Goal: Task Accomplishment & Management: Manage account settings

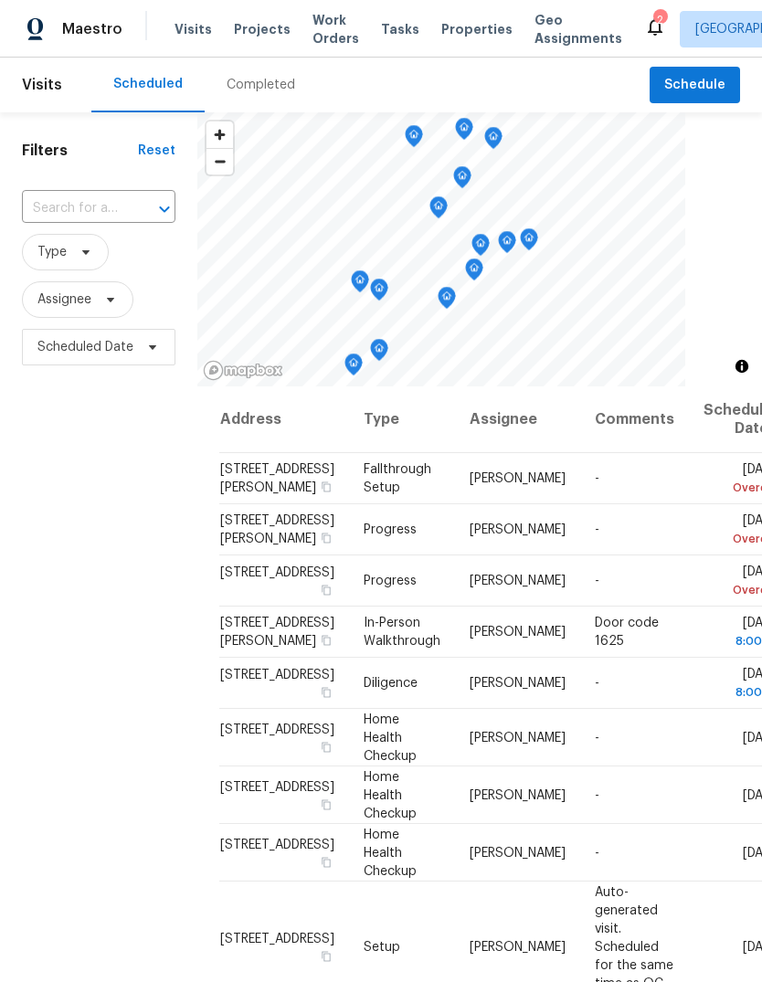
click at [187, 26] on span "Visits" at bounding box center [192, 29] width 37 height 18
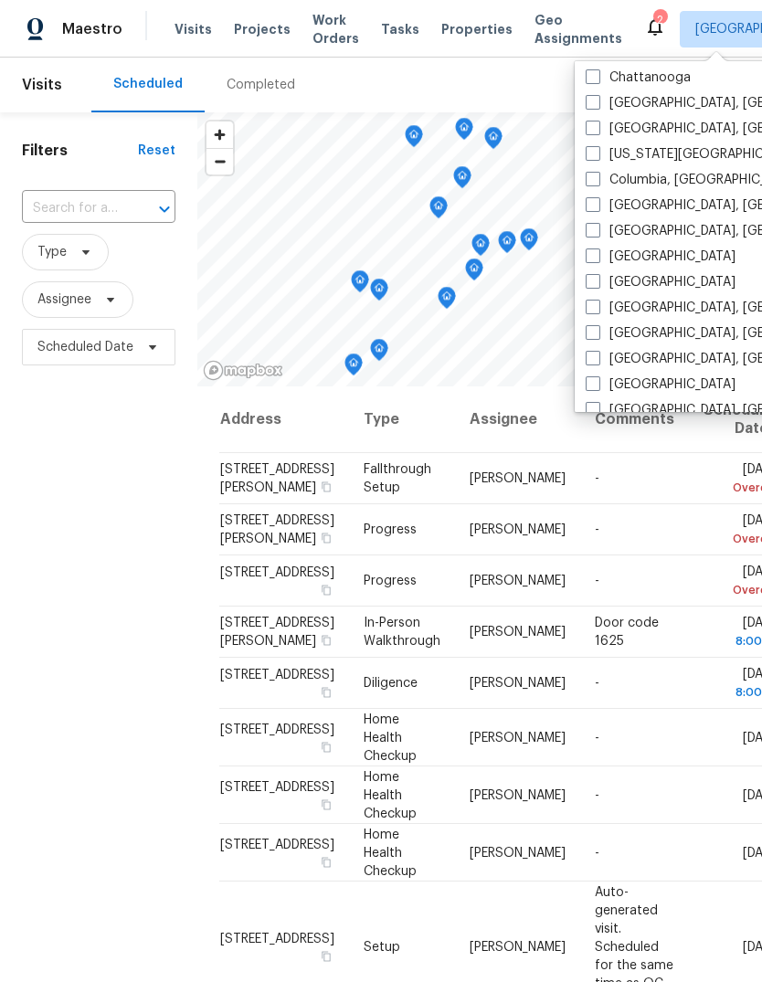
scroll to position [435, 0]
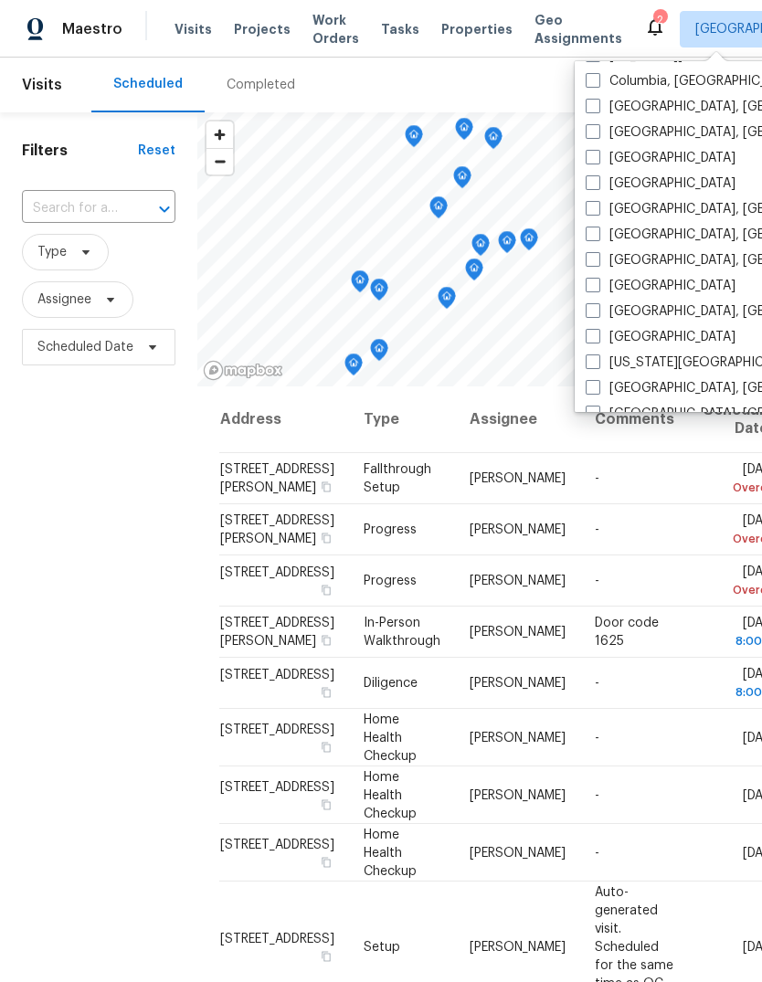
click at [649, 311] on label "[GEOGRAPHIC_DATA], [GEOGRAPHIC_DATA]" at bounding box center [726, 311] width 283 height 18
click at [597, 311] on input "[GEOGRAPHIC_DATA], [GEOGRAPHIC_DATA]" at bounding box center [591, 308] width 12 height 12
checkbox input "true"
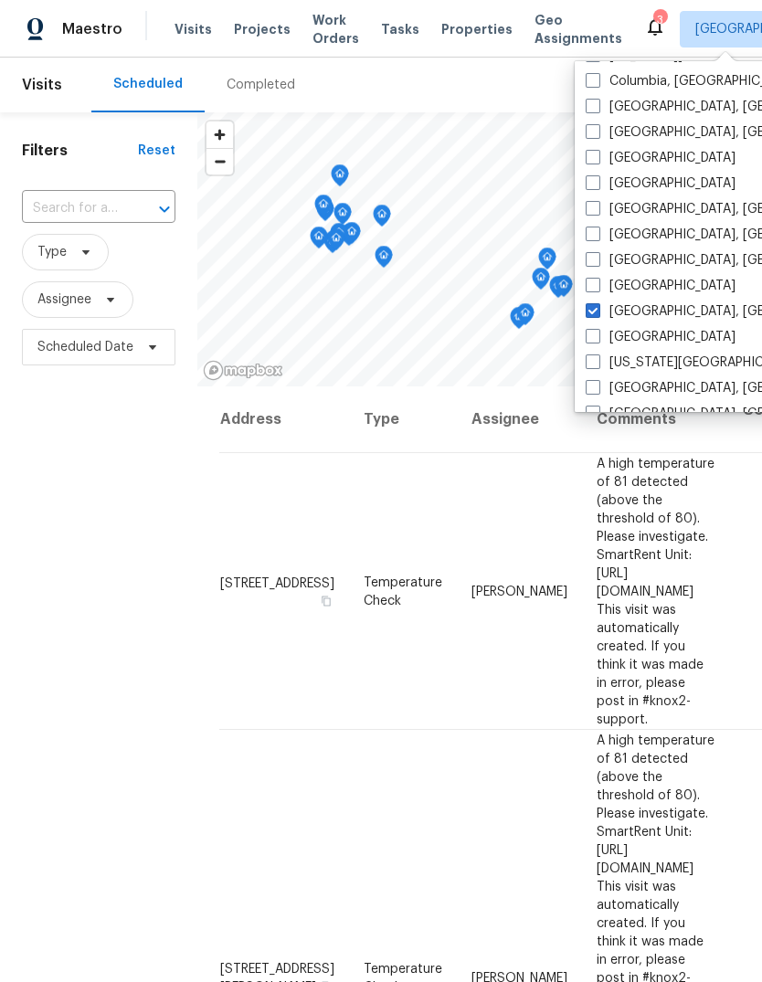
click at [100, 809] on div "Filters Reset ​ Type Assignee Scheduled Date" at bounding box center [98, 641] width 197 height 1059
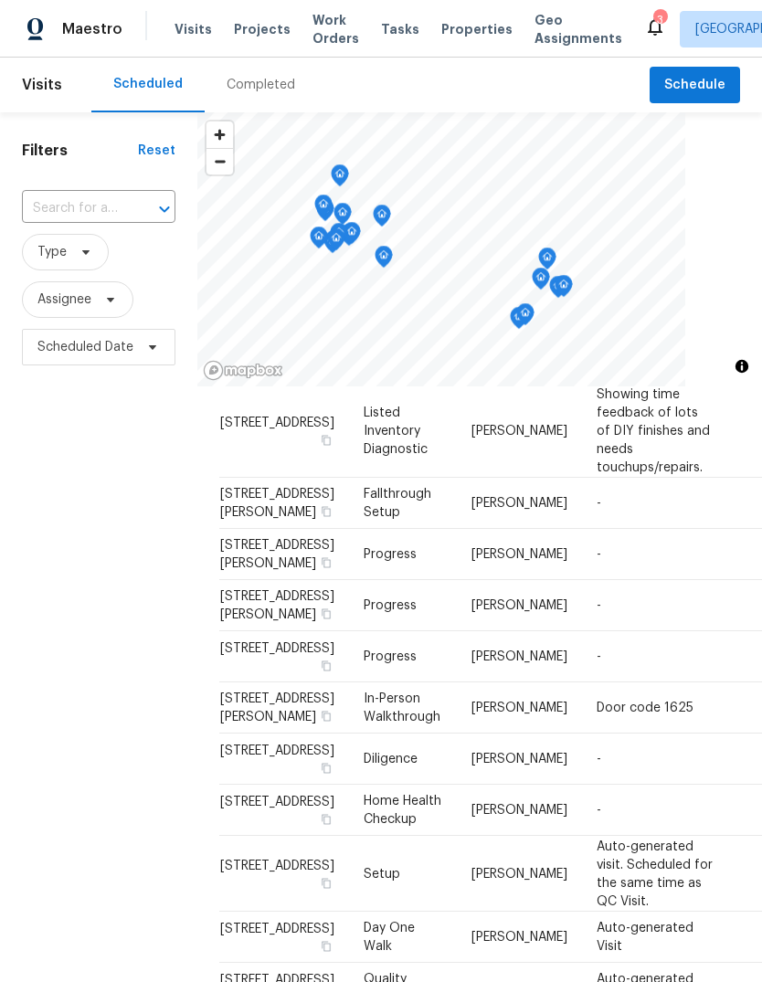
scroll to position [1073, 0]
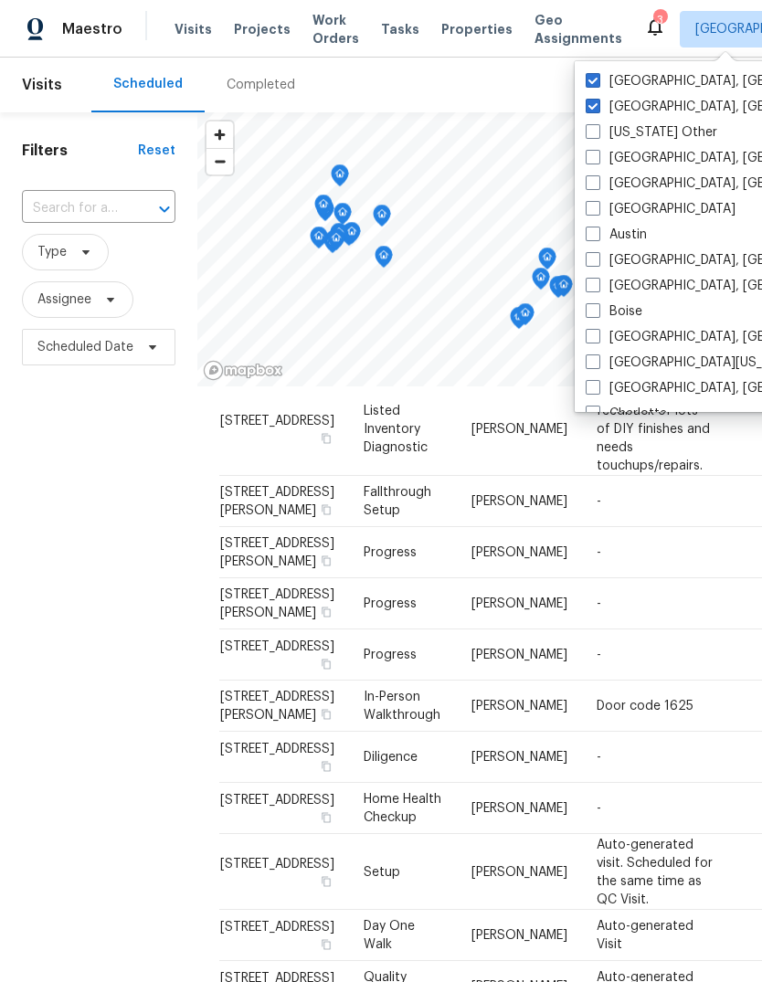
click at [602, 111] on label "[GEOGRAPHIC_DATA], [GEOGRAPHIC_DATA]" at bounding box center [726, 107] width 283 height 18
click at [597, 110] on input "[GEOGRAPHIC_DATA], [GEOGRAPHIC_DATA]" at bounding box center [591, 104] width 12 height 12
checkbox input "false"
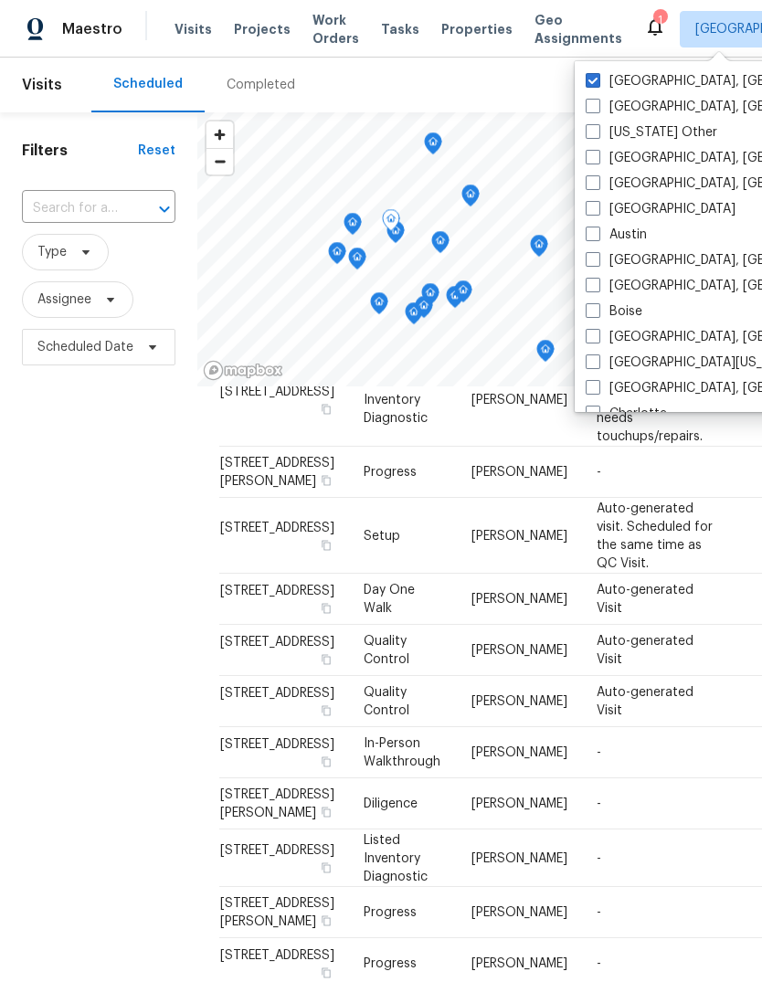
scroll to position [1101, 0]
click at [264, 789] on span "[STREET_ADDRESS][PERSON_NAME]" at bounding box center [277, 804] width 114 height 31
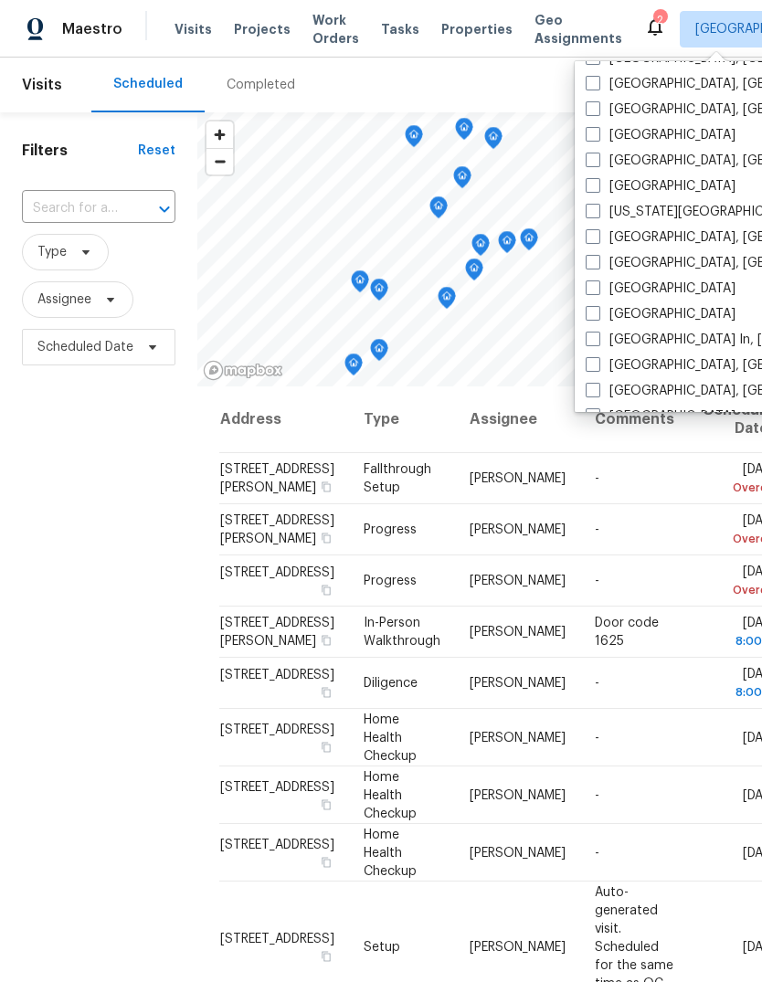
scroll to position [590, 0]
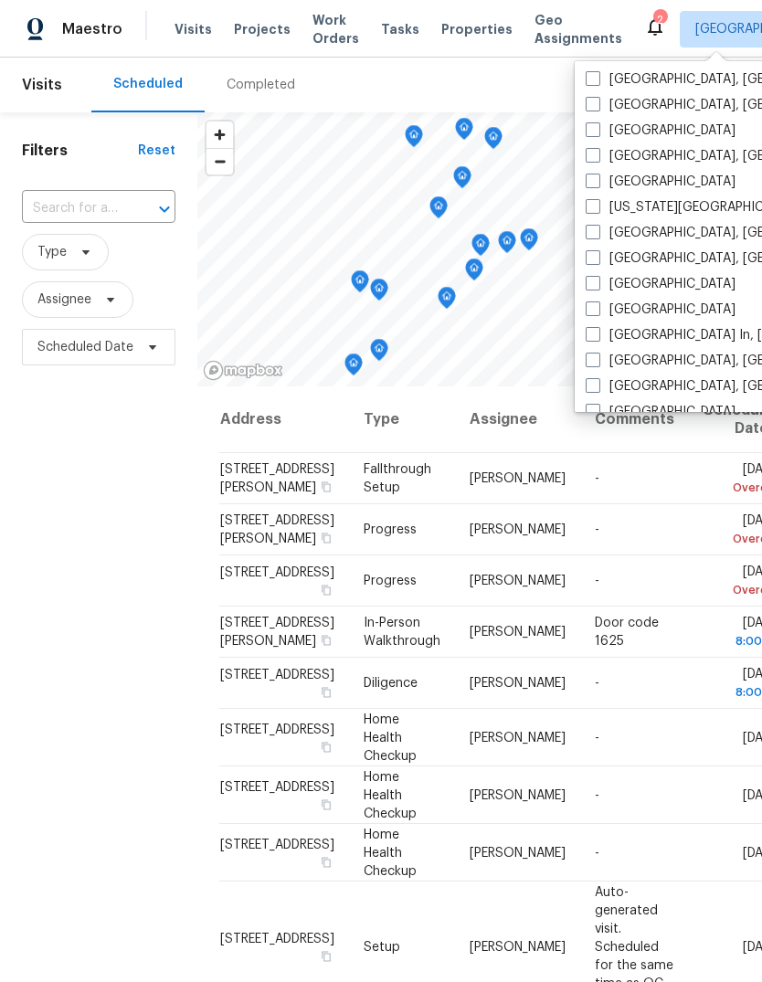
click at [604, 162] on label "[GEOGRAPHIC_DATA], [GEOGRAPHIC_DATA]" at bounding box center [726, 156] width 283 height 18
click at [597, 159] on input "[GEOGRAPHIC_DATA], [GEOGRAPHIC_DATA]" at bounding box center [591, 153] width 12 height 12
checkbox input "true"
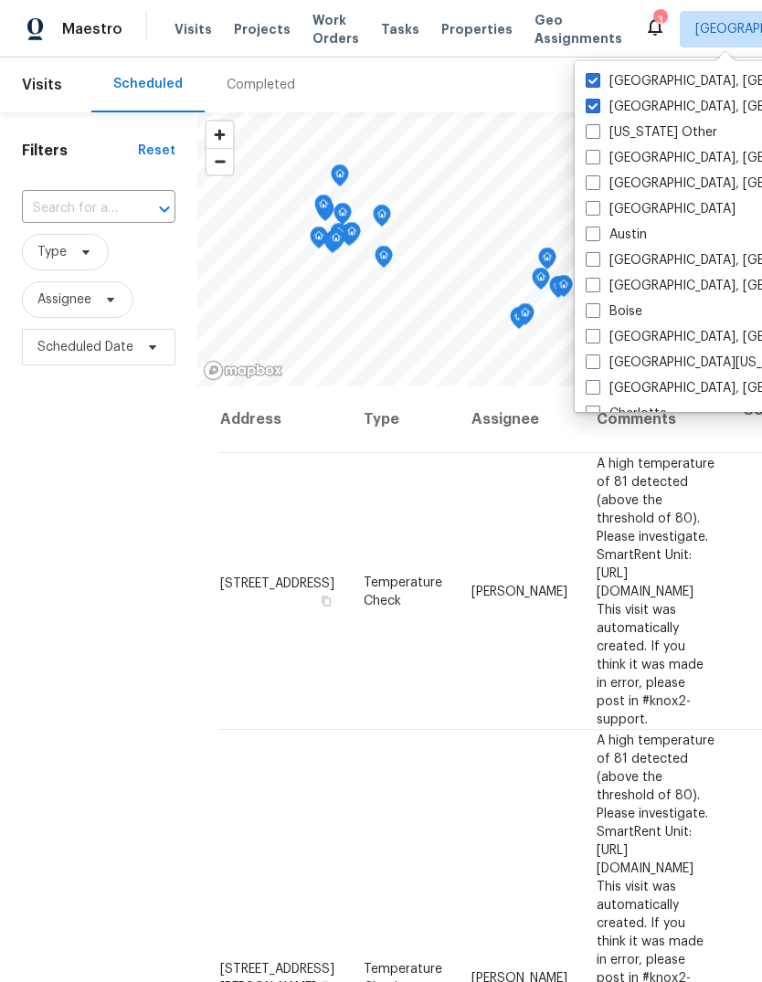
click at [600, 109] on label "[GEOGRAPHIC_DATA], [GEOGRAPHIC_DATA]" at bounding box center [726, 107] width 283 height 18
click at [597, 109] on input "[GEOGRAPHIC_DATA], [GEOGRAPHIC_DATA]" at bounding box center [591, 104] width 12 height 12
checkbox input "false"
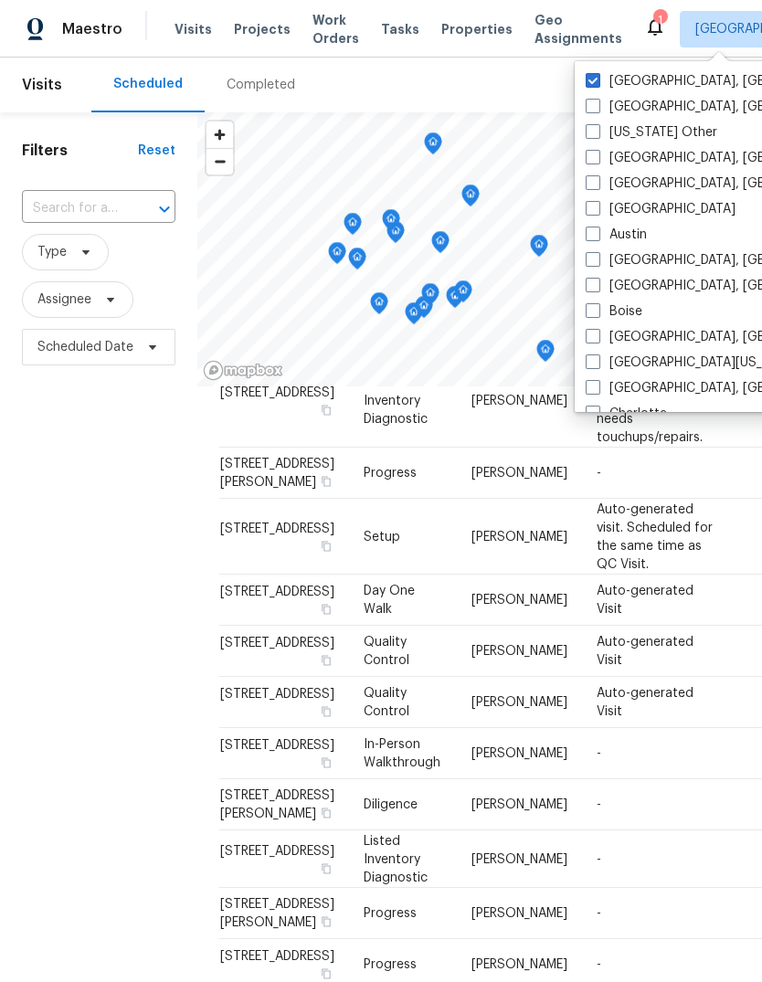
scroll to position [1101, 0]
click at [271, 779] on td "[STREET_ADDRESS][PERSON_NAME]" at bounding box center [284, 804] width 130 height 51
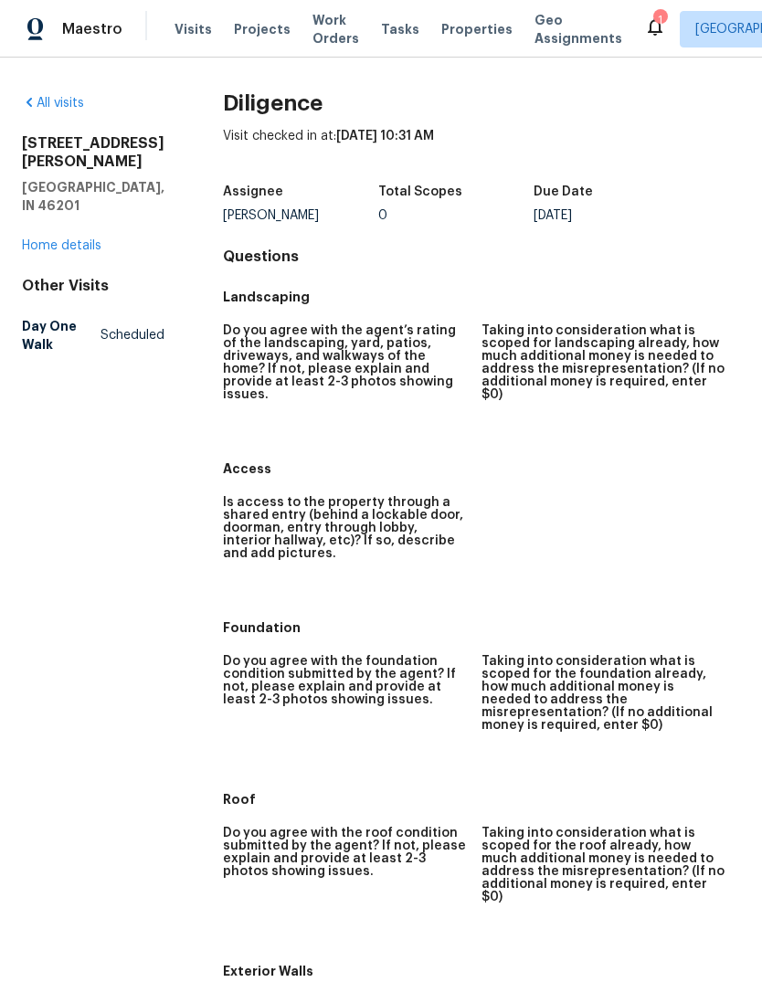
click at [68, 240] on link "Home details" at bounding box center [61, 245] width 79 height 13
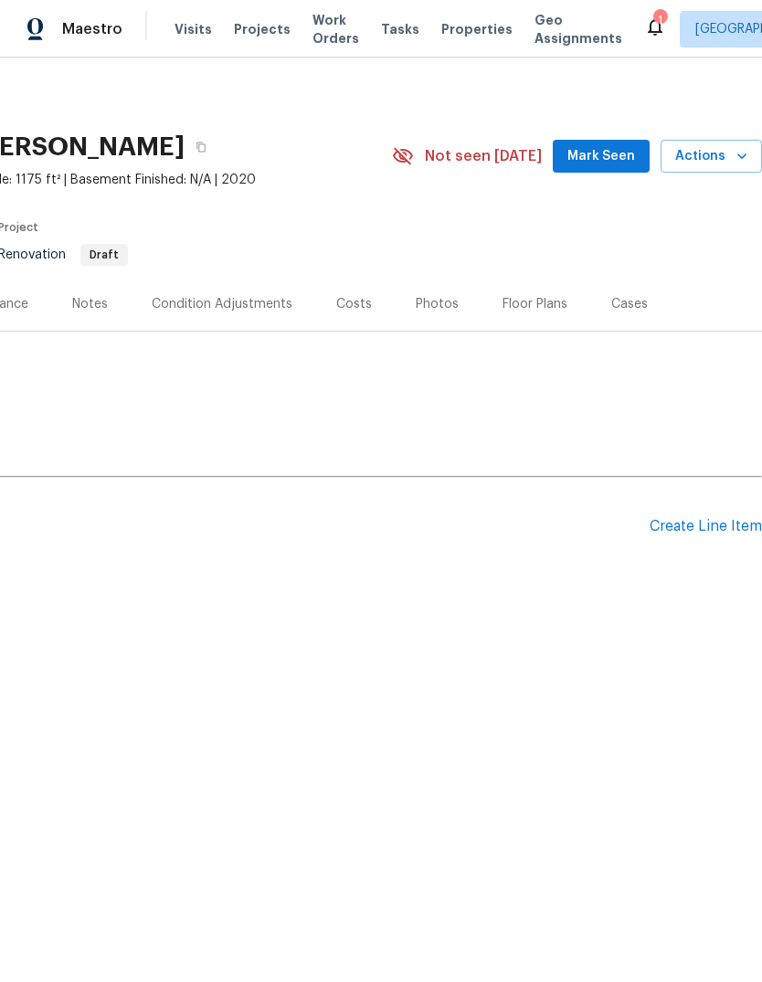
scroll to position [0, 270]
click at [730, 160] on span "Actions" at bounding box center [711, 156] width 72 height 23
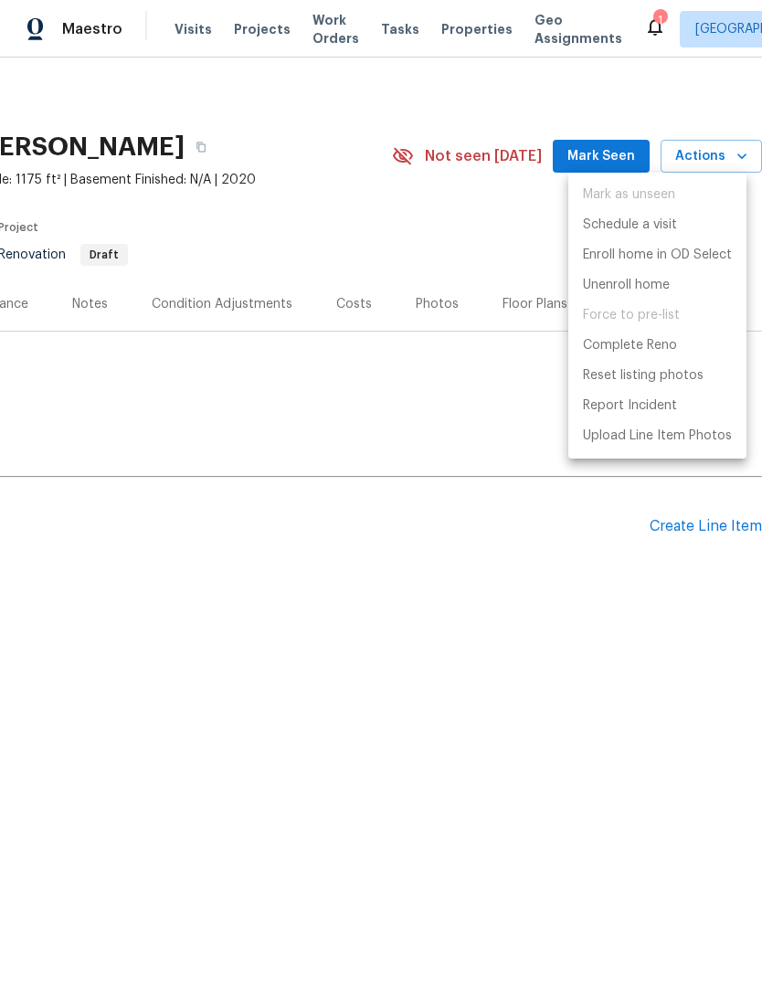
click at [436, 238] on div at bounding box center [381, 491] width 762 height 982
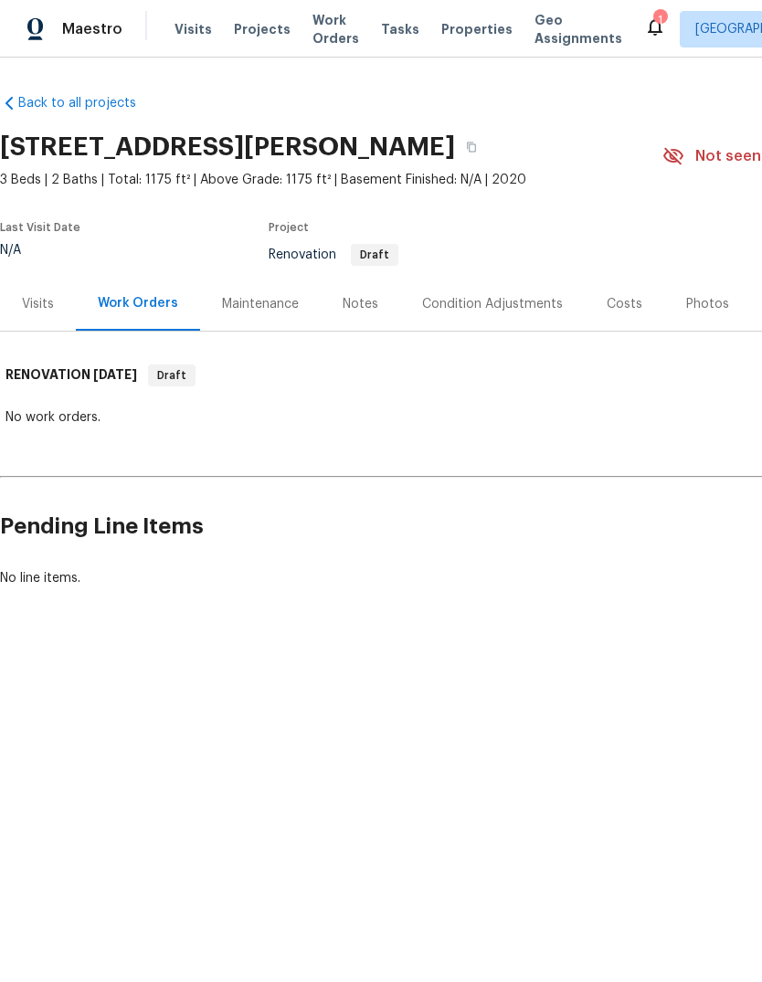
scroll to position [0, 0]
click at [488, 150] on button "button" at bounding box center [471, 147] width 33 height 33
